Goal: Task Accomplishment & Management: Manage account settings

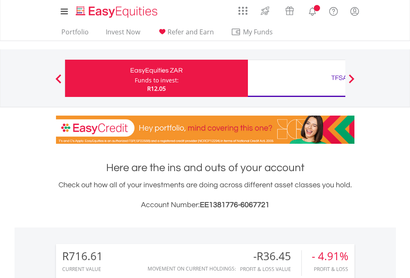
scroll to position [80, 130]
click at [135, 78] on div "Funds to invest:" at bounding box center [157, 80] width 44 height 8
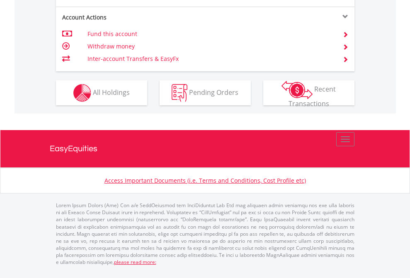
scroll to position [795, 0]
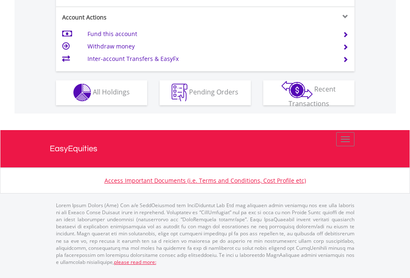
scroll to position [775, 0]
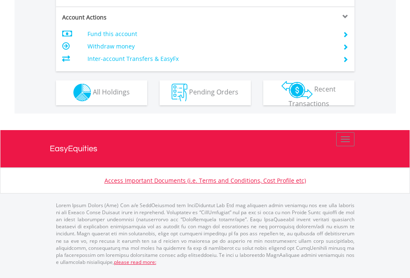
scroll to position [775, 0]
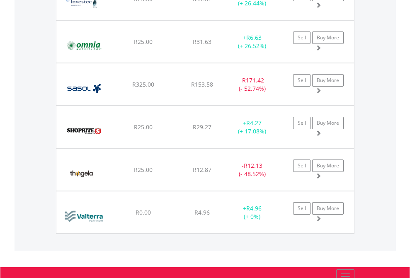
scroll to position [80, 130]
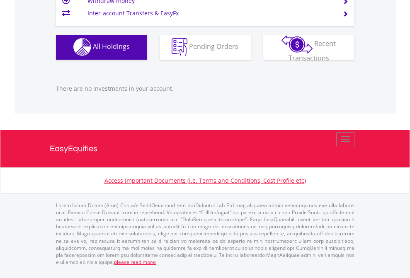
scroll to position [821, 0]
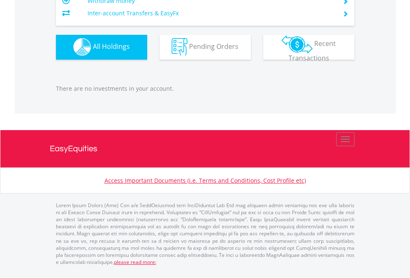
scroll to position [80, 130]
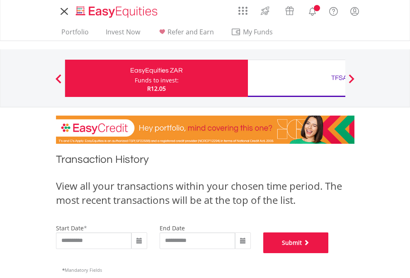
click at [329, 253] on button "Submit" at bounding box center [296, 243] width 66 height 21
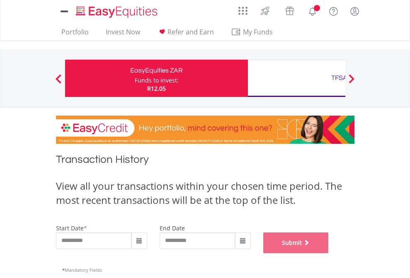
scroll to position [336, 0]
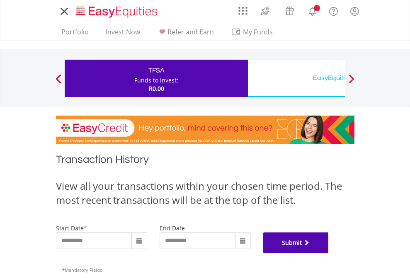
click at [329, 253] on button "Submit" at bounding box center [296, 243] width 66 height 21
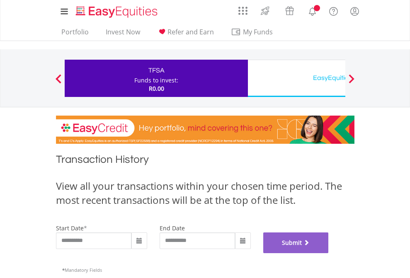
scroll to position [336, 0]
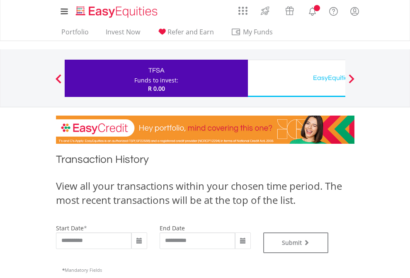
click at [296, 78] on div "EasyEquities USD" at bounding box center [339, 78] width 173 height 12
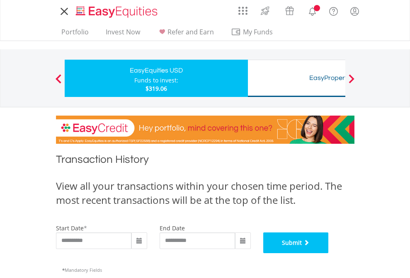
click at [329, 253] on button "Submit" at bounding box center [296, 243] width 66 height 21
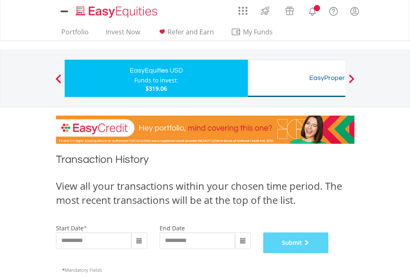
scroll to position [336, 0]
